Goal: Check status: Check status

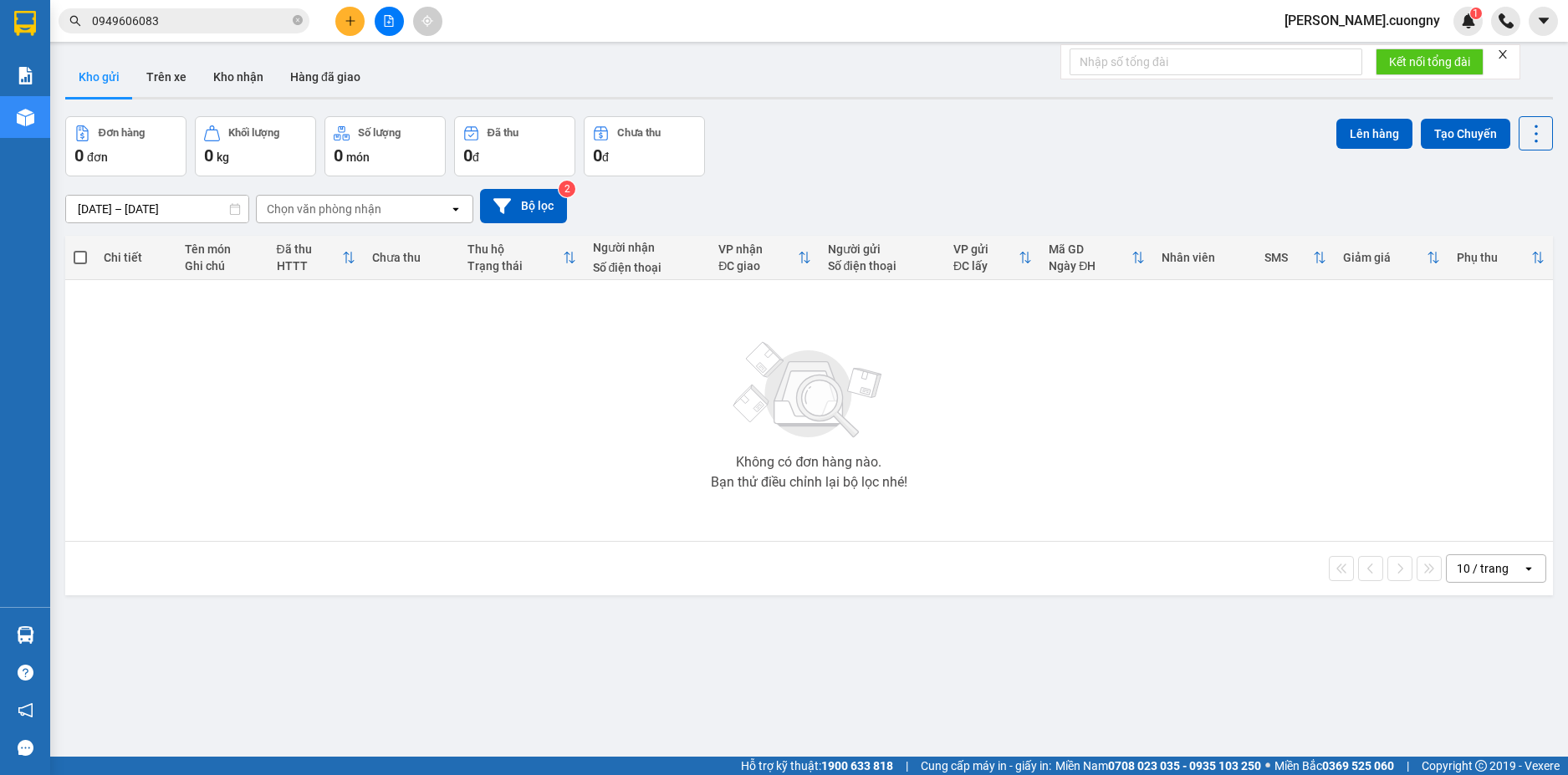
click at [219, 17] on input "0949606083" at bounding box center [190, 21] width 197 height 19
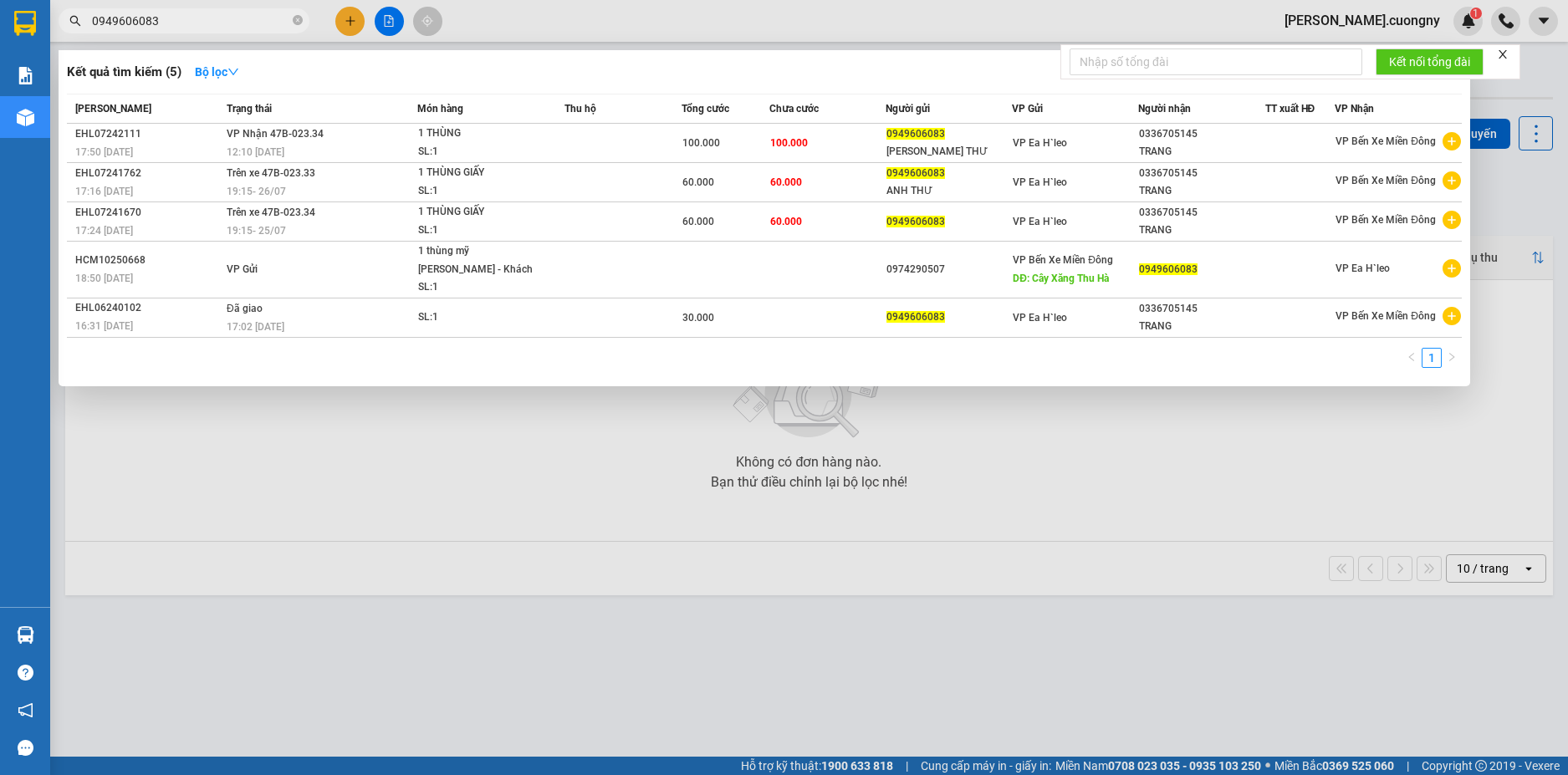
click at [219, 17] on input "0949606083" at bounding box center [190, 21] width 197 height 19
paste input "17813208"
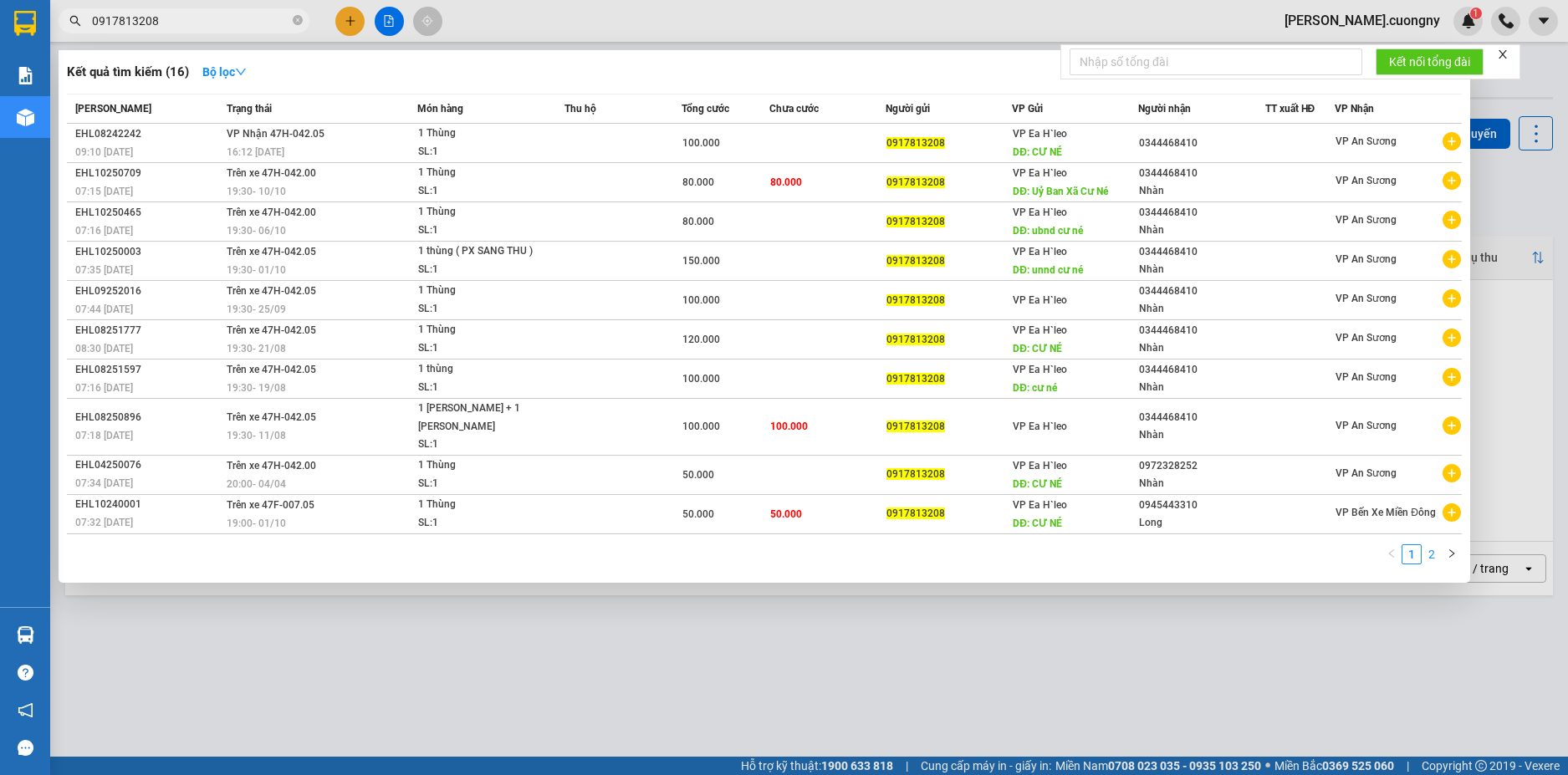
type input "0917813208"
click at [1434, 552] on link "2" at bounding box center [1432, 555] width 19 height 19
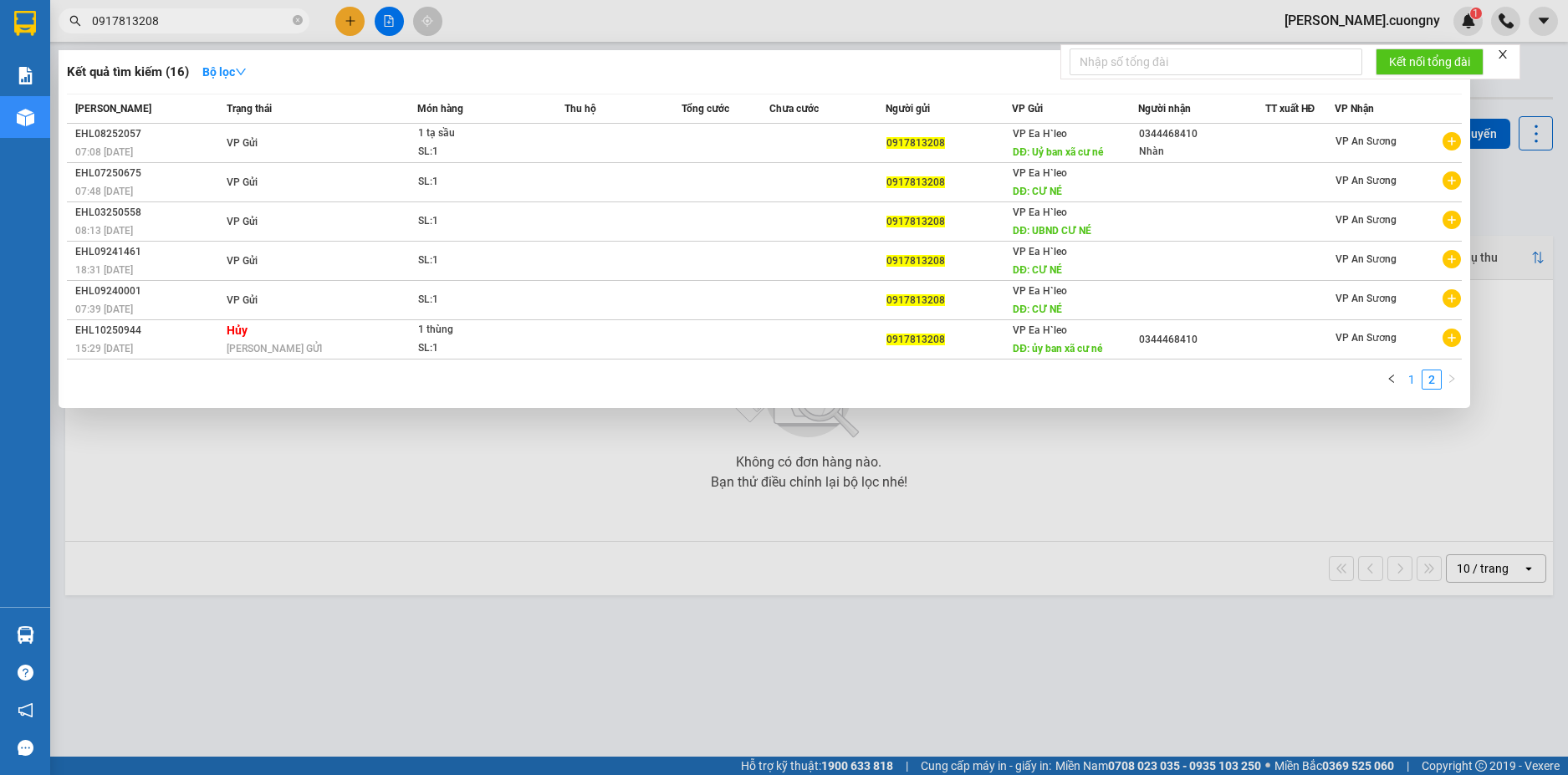
click at [1408, 382] on link "1" at bounding box center [1412, 380] width 19 height 19
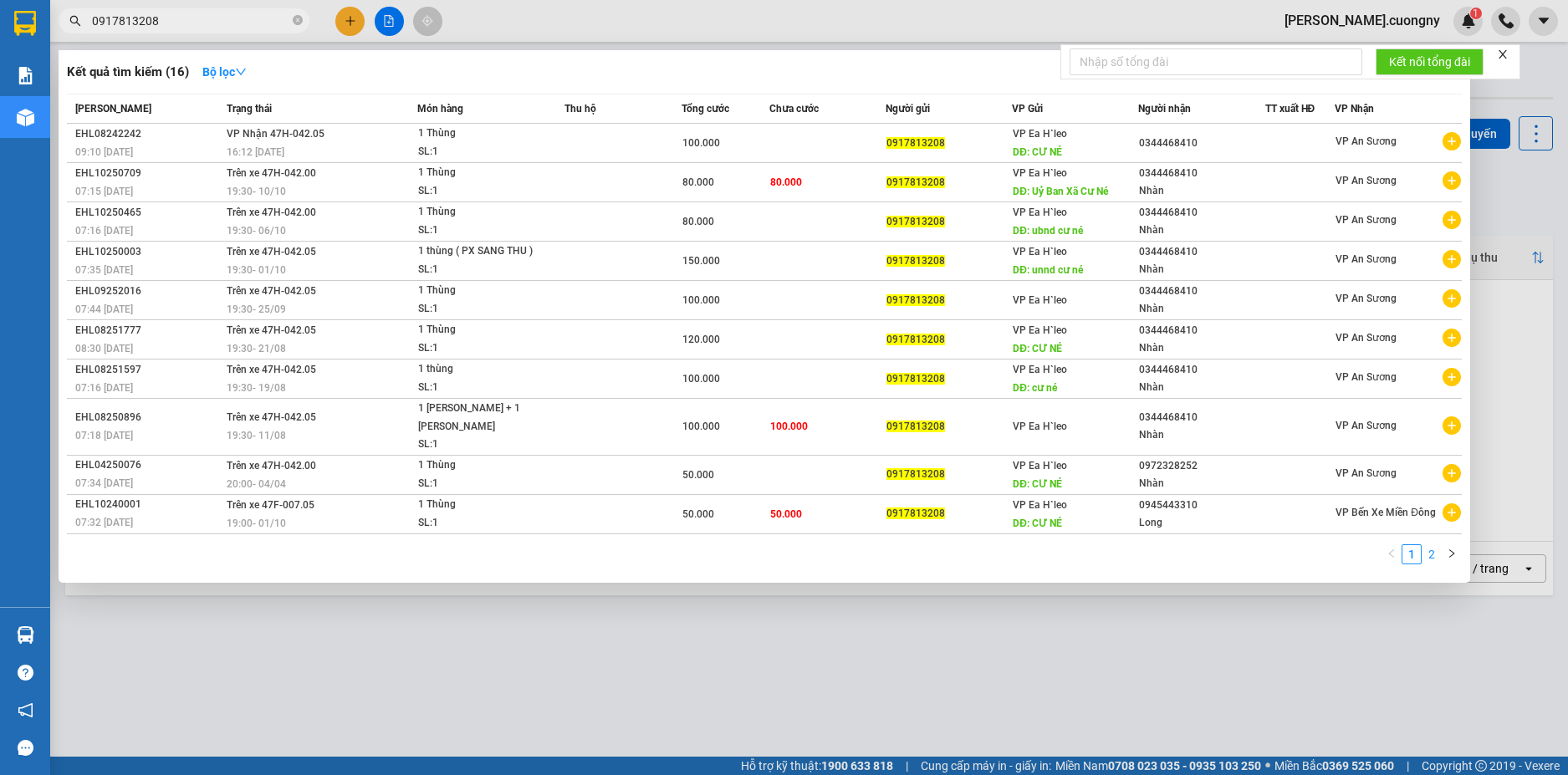
click at [1434, 560] on link "2" at bounding box center [1432, 555] width 19 height 19
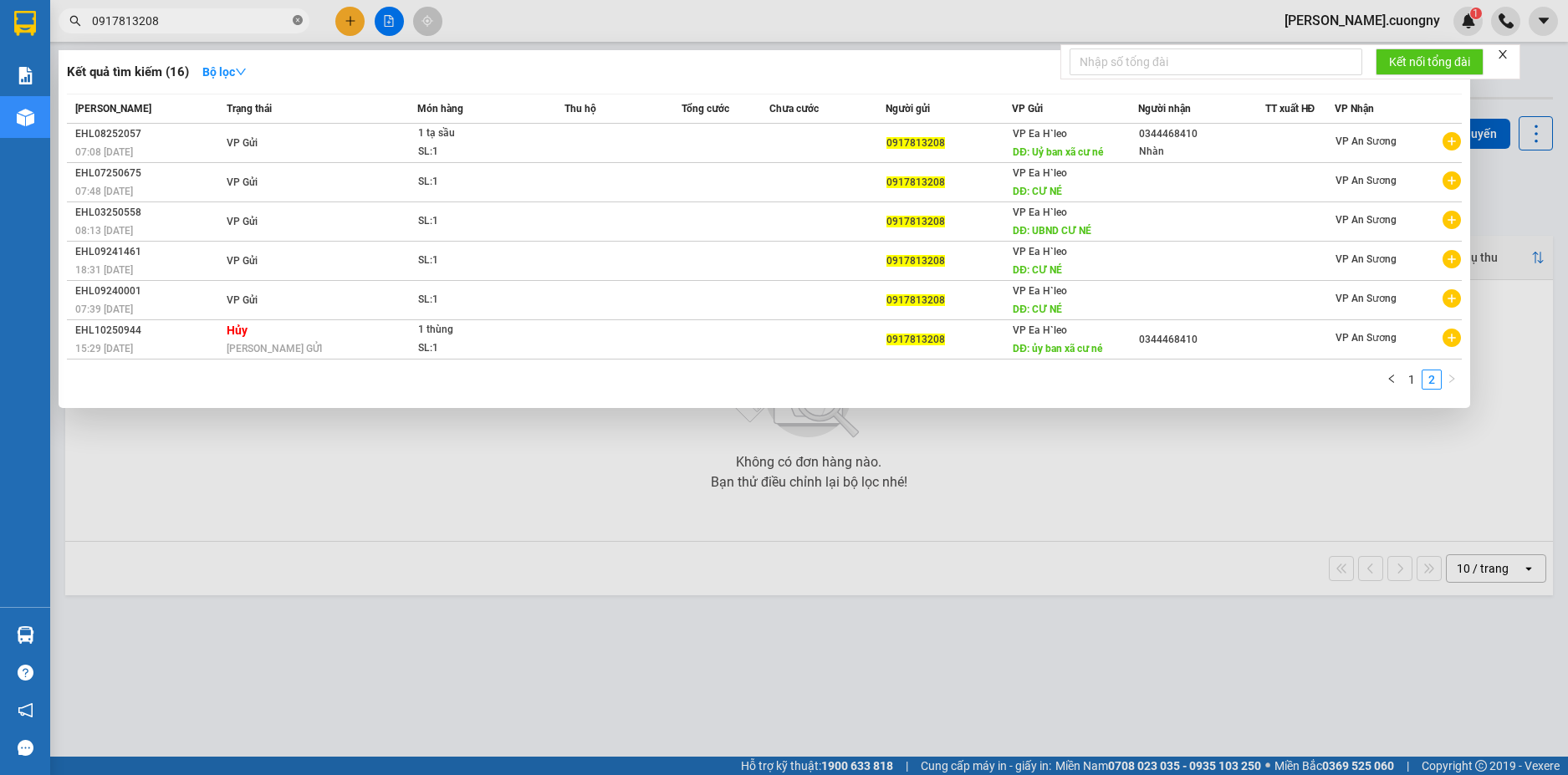
click at [299, 19] on icon "close-circle" at bounding box center [298, 20] width 10 height 10
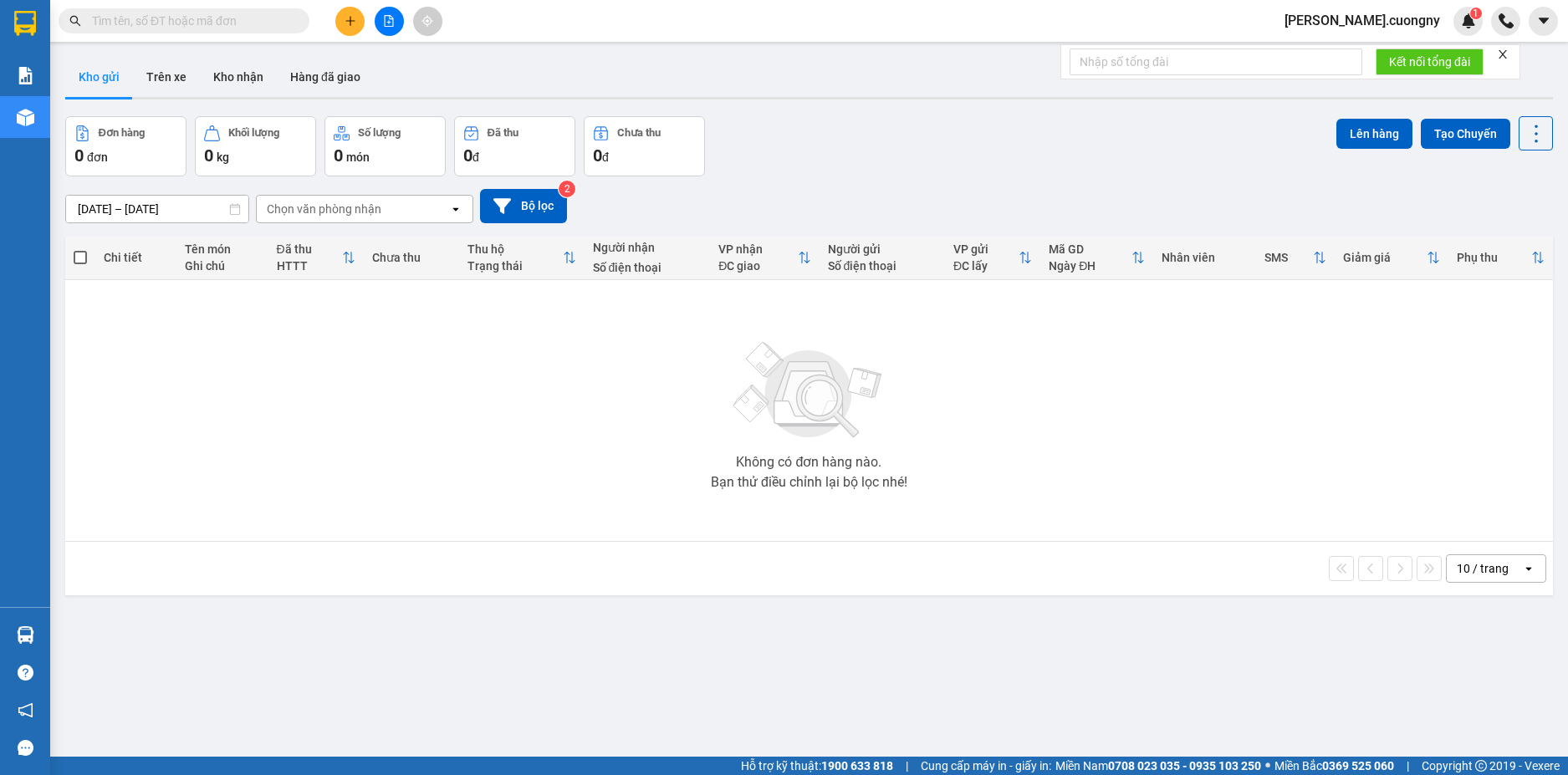
click at [725, 26] on div "Kết quả [PERSON_NAME] ( 16 ) Bộ lọc Mã ĐH Trạng thái Món hàng Thu hộ [PERSON_NA…" at bounding box center [784, 20] width 1568 height 41
click at [692, 38] on div "Kết quả [PERSON_NAME] ( 16 ) Bộ lọc Mã ĐH Trạng thái Món hàng Thu hộ [PERSON_NA…" at bounding box center [784, 20] width 1568 height 41
